Goal: Consume media (video, audio): Consume media (video, audio)

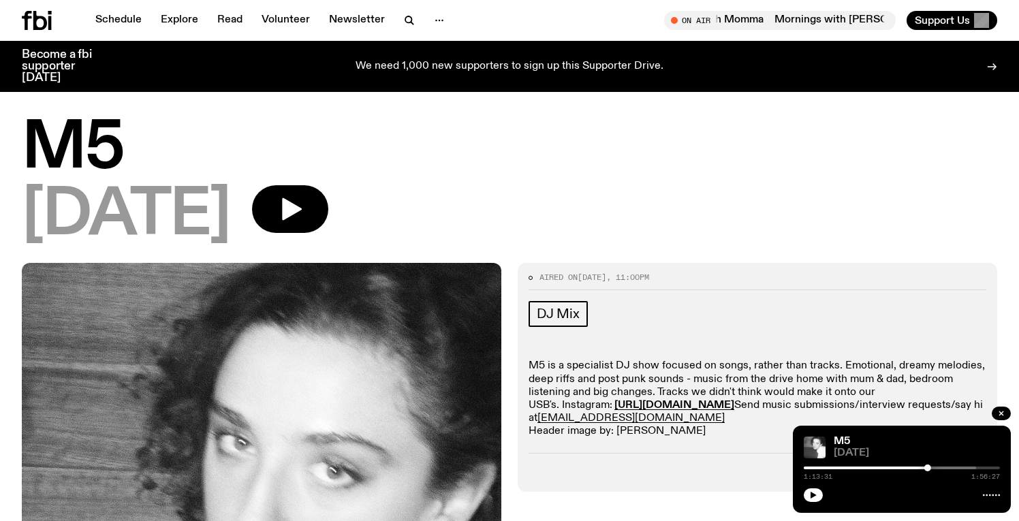
scroll to position [347, 0]
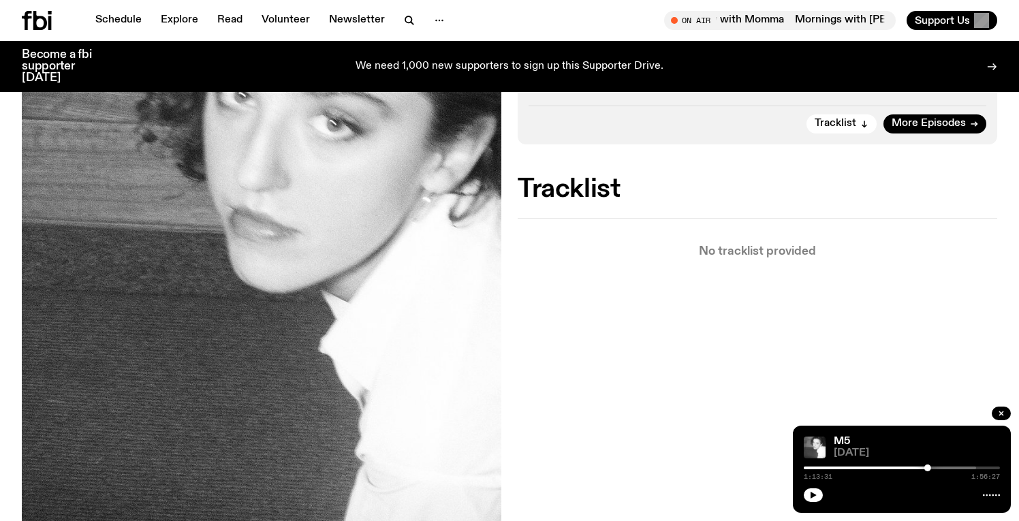
click at [863, 469] on div "1:13:31 1:56:27" at bounding box center [902, 472] width 196 height 16
click at [868, 466] on div "1:13:31 1:56:27" at bounding box center [902, 472] width 196 height 16
click at [865, 469] on div "1:13:31 1:56:27" at bounding box center [902, 472] width 196 height 16
click at [866, 467] on div at bounding box center [830, 468] width 196 height 3
click at [813, 495] on icon "button" at bounding box center [814, 495] width 6 height 7
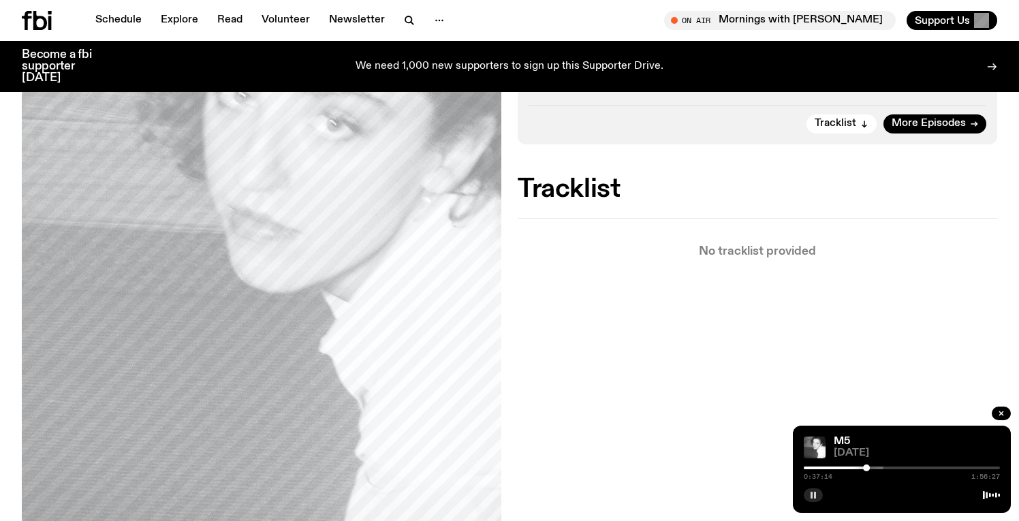
click at [874, 467] on div at bounding box center [785, 468] width 196 height 3
click at [854, 467] on div at bounding box center [776, 468] width 196 height 3
click at [861, 467] on div at bounding box center [902, 468] width 196 height 3
click at [856, 467] on div at bounding box center [763, 468] width 196 height 3
click at [851, 468] on div at bounding box center [758, 468] width 196 height 3
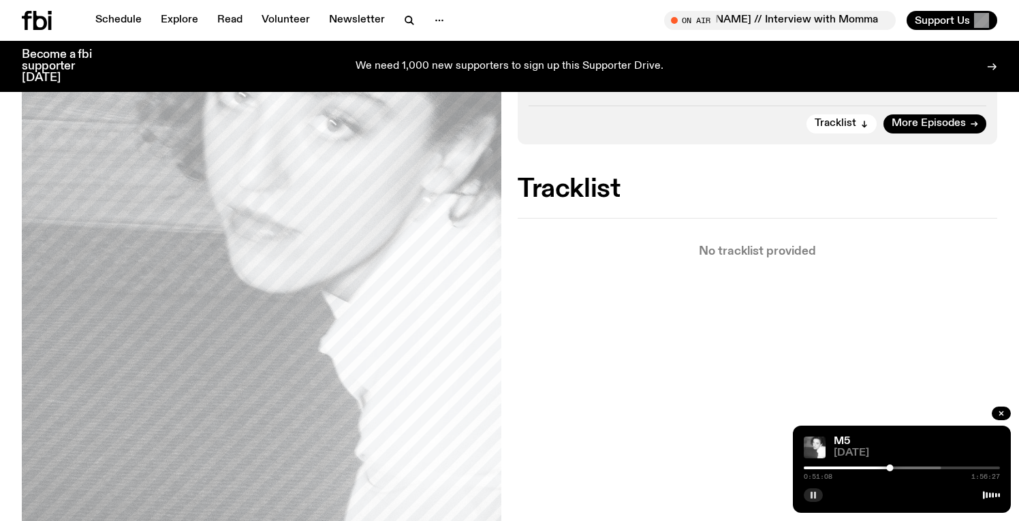
click at [879, 465] on div "0:51:08 1:56:27" at bounding box center [902, 472] width 196 height 16
click at [877, 468] on div at bounding box center [792, 468] width 196 height 3
click at [869, 467] on div at bounding box center [779, 468] width 196 height 3
click at [858, 469] on div at bounding box center [770, 468] width 196 height 3
click at [813, 497] on rect "button" at bounding box center [812, 495] width 2 height 7
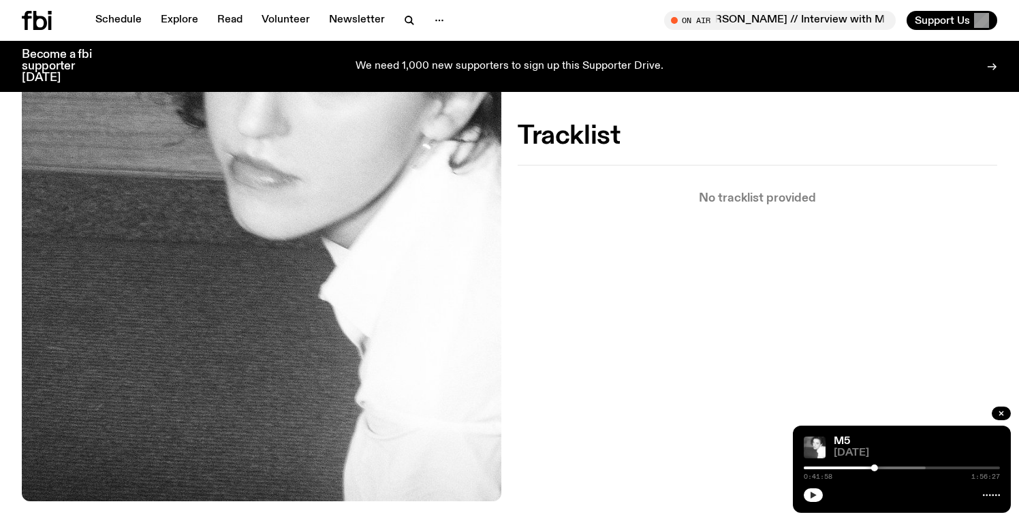
scroll to position [406, 0]
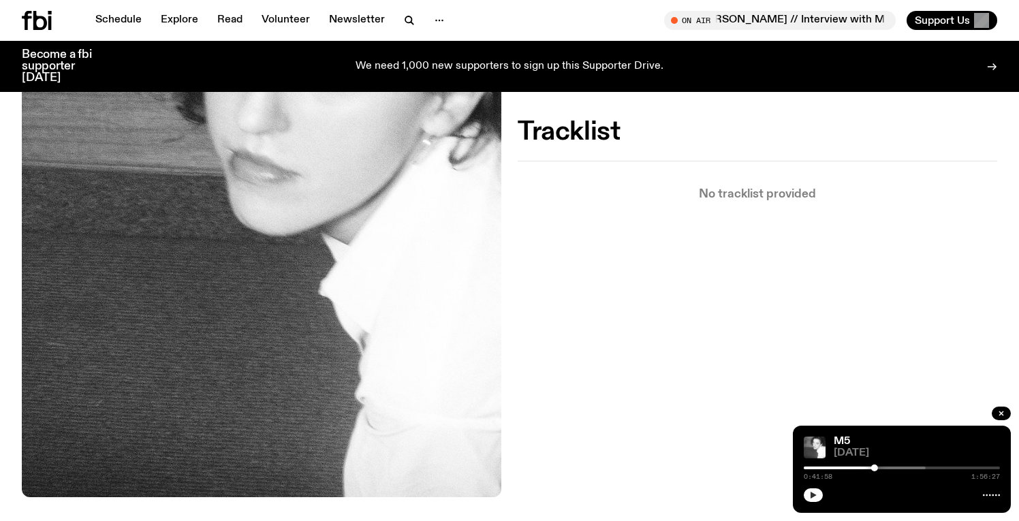
click at [813, 495] on icon "button" at bounding box center [814, 495] width 6 height 7
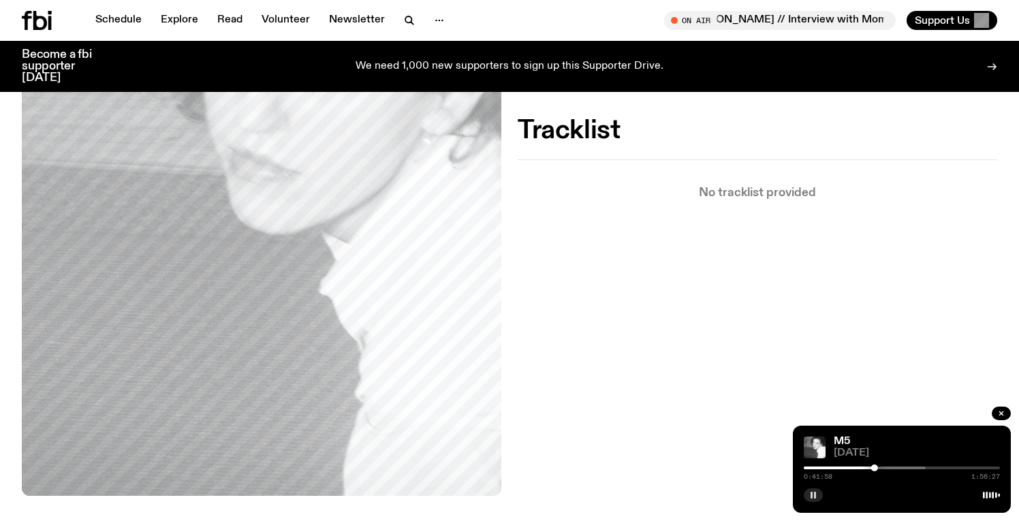
click at [893, 467] on div at bounding box center [828, 468] width 196 height 3
click at [933, 467] on div at bounding box center [873, 468] width 196 height 3
click at [943, 467] on div at bounding box center [877, 468] width 196 height 3
click at [951, 467] on div at bounding box center [902, 468] width 196 height 3
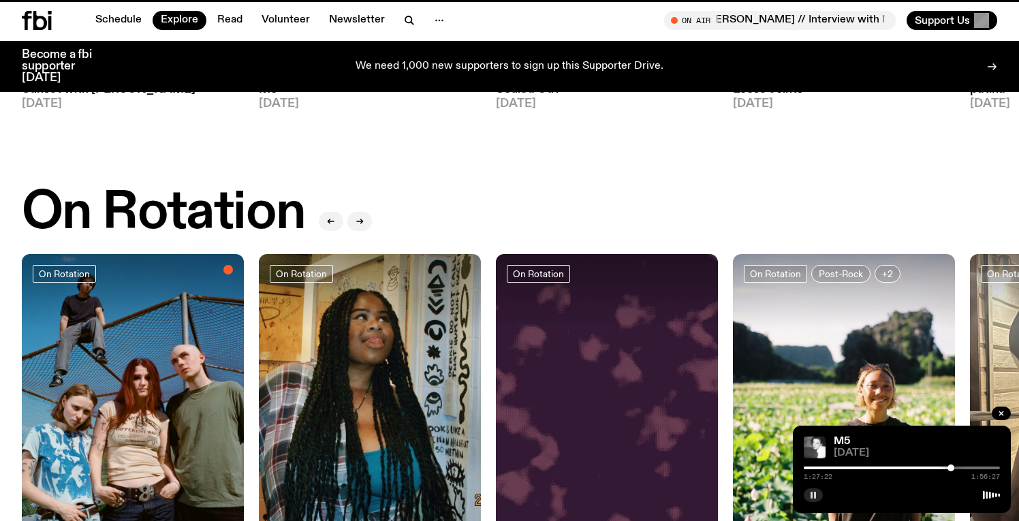
scroll to position [76, 0]
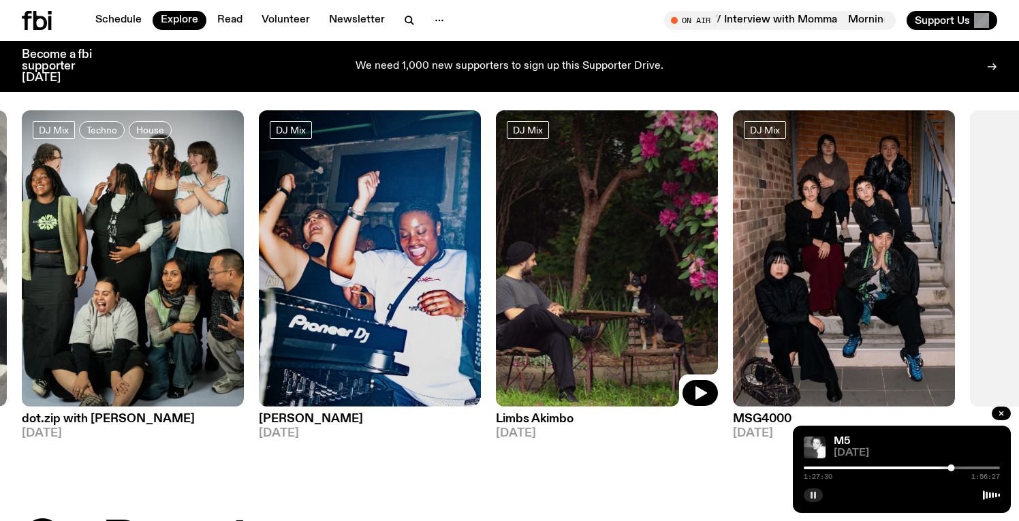
click at [591, 317] on img at bounding box center [607, 258] width 222 height 296
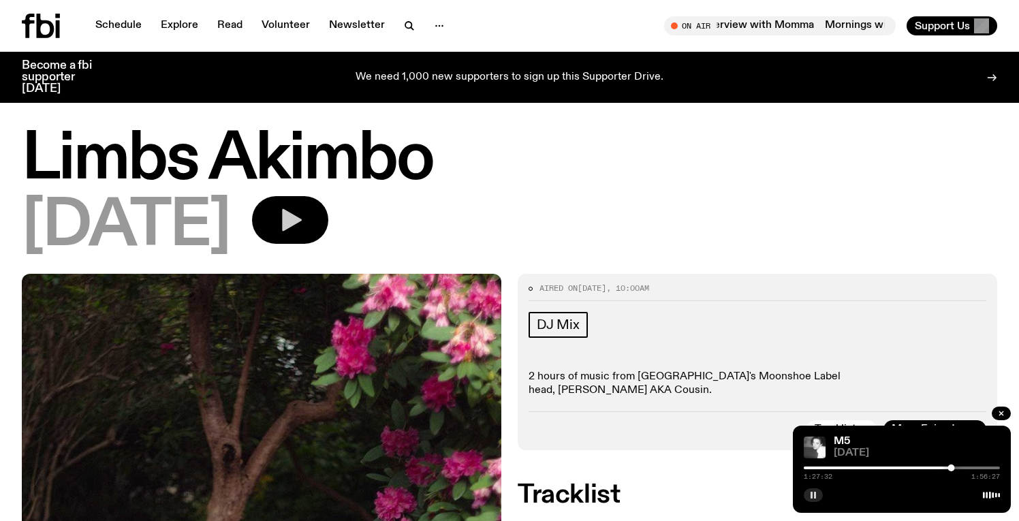
click at [302, 221] on icon "button" at bounding box center [292, 220] width 20 height 22
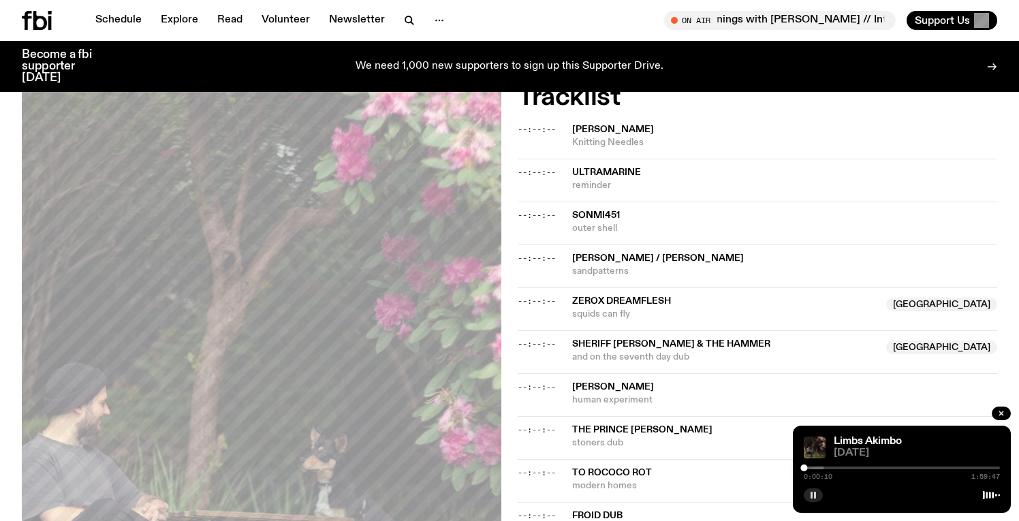
scroll to position [381, 0]
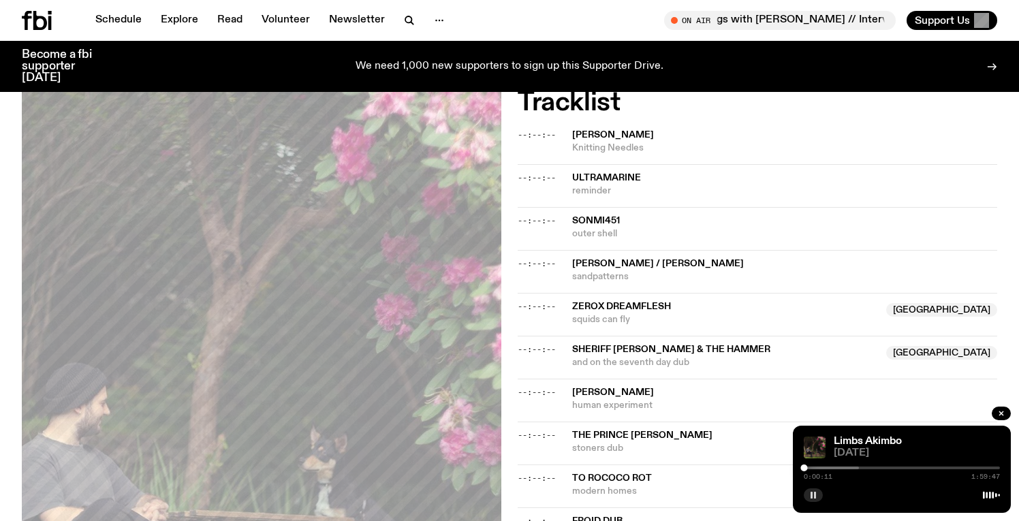
click at [817, 467] on div at bounding box center [761, 468] width 196 height 3
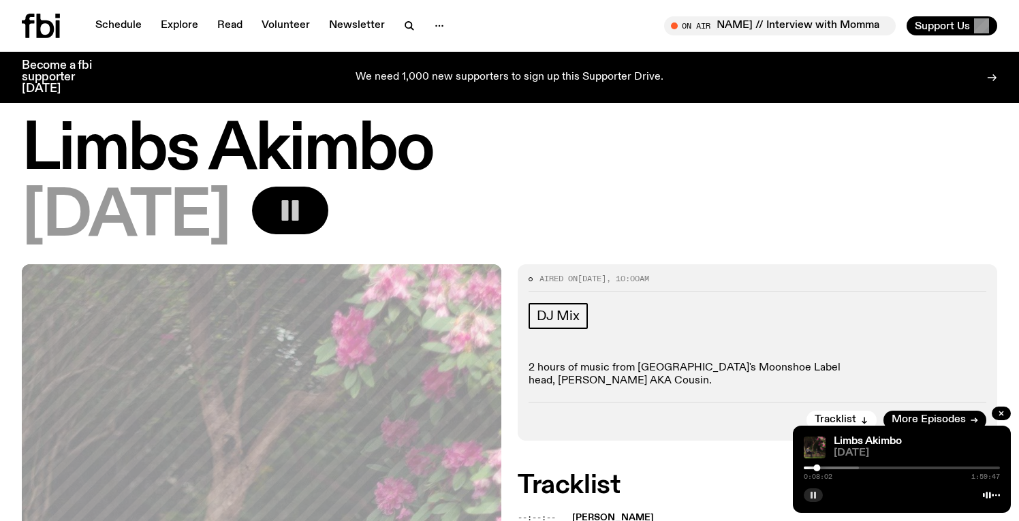
scroll to position [0, 0]
